Goal: Transaction & Acquisition: Book appointment/travel/reservation

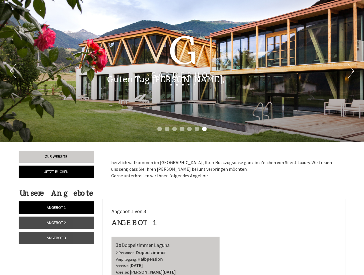
click at [182, 138] on div "Previous Next 1 2 3 4 5 6 7" at bounding box center [182, 71] width 364 height 142
click at [160, 129] on li "1" at bounding box center [159, 129] width 5 height 5
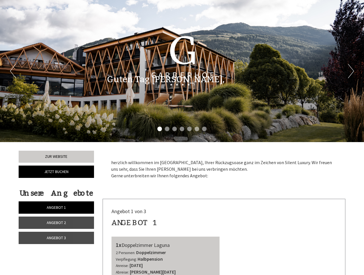
click at [167, 129] on li "2" at bounding box center [167, 129] width 5 height 5
click at [175, 129] on li "3" at bounding box center [174, 129] width 5 height 5
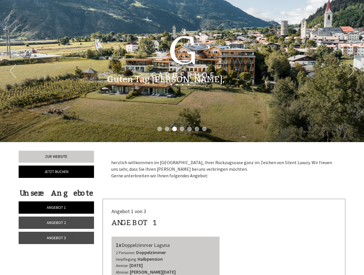
click at [182, 129] on li "4" at bounding box center [182, 129] width 5 height 5
click at [189, 129] on li "5" at bounding box center [189, 129] width 5 height 5
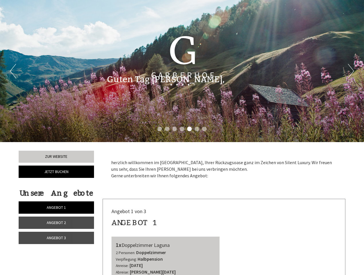
click at [197, 129] on li "6" at bounding box center [197, 129] width 5 height 5
click at [204, 129] on li "7" at bounding box center [204, 129] width 5 height 5
click at [56, 207] on span "Angebot 1" at bounding box center [56, 207] width 19 height 5
